Goal: Navigation & Orientation: Find specific page/section

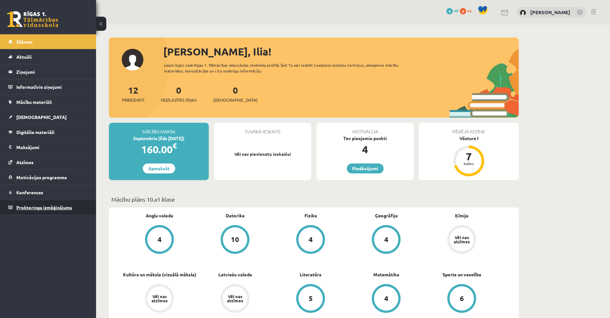
click at [24, 207] on span "Proktoringa izmēģinājums" at bounding box center [44, 207] width 56 height 6
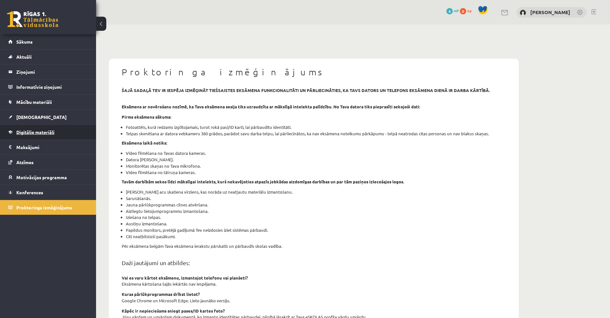
click at [32, 134] on span "Digitālie materiāli" at bounding box center [35, 132] width 38 height 6
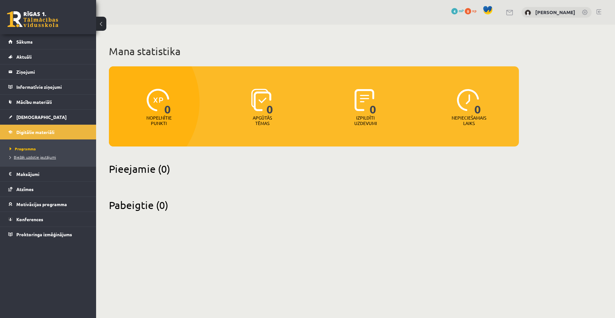
click at [31, 158] on span "Biežāk uzdotie jautājumi" at bounding box center [33, 156] width 46 height 5
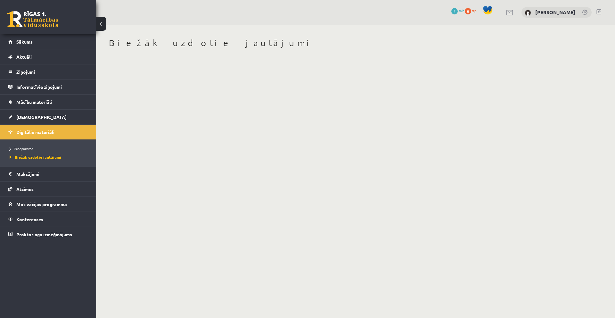
click at [30, 148] on span "Programma" at bounding box center [22, 148] width 24 height 5
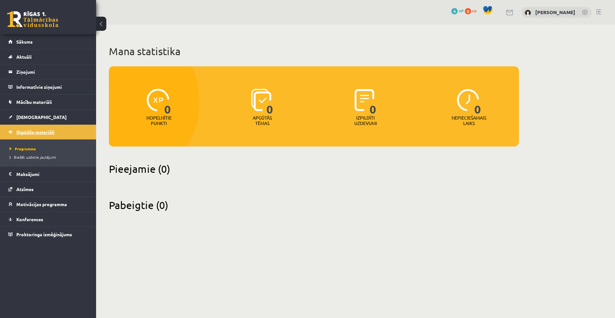
click at [20, 134] on span "Digitālie materiāli" at bounding box center [35, 132] width 38 height 6
click at [31, 47] on link "Sākums" at bounding box center [48, 41] width 80 height 15
